Goal: Information Seeking & Learning: Learn about a topic

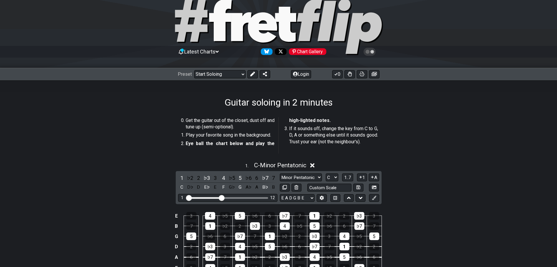
scroll to position [82, 0]
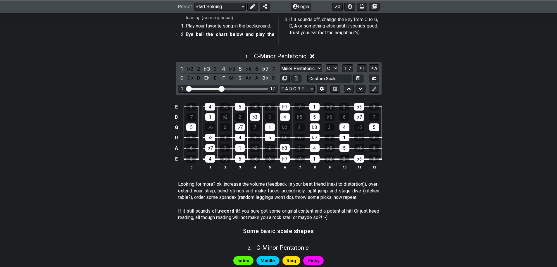
scroll to position [78, 0]
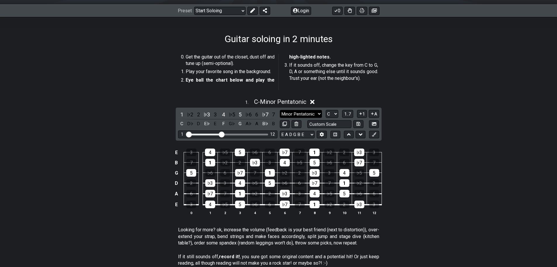
select select "Major Pentatonic"
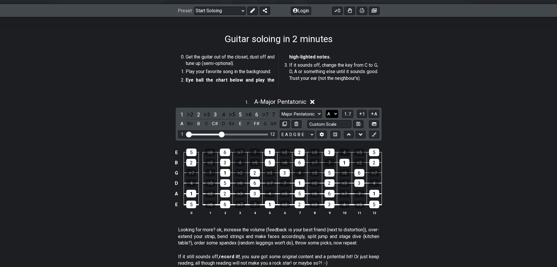
select select "C"
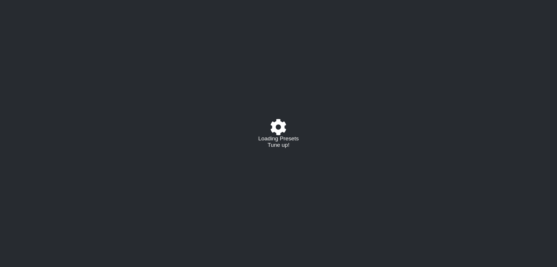
select select "/023574770558"
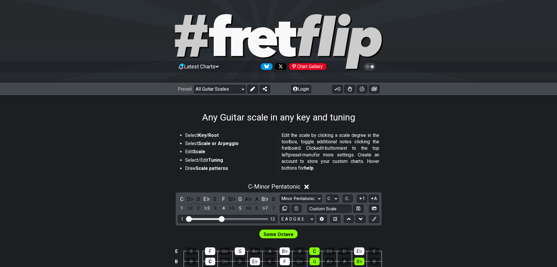
scroll to position [106, 0]
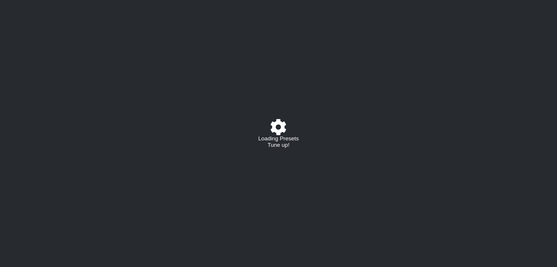
select select "/023574770558"
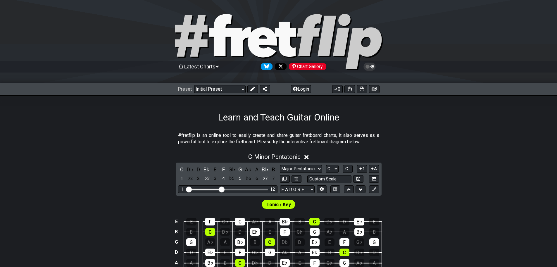
select select "Major Pentatonic"
